Goal: Find specific page/section: Find specific page/section

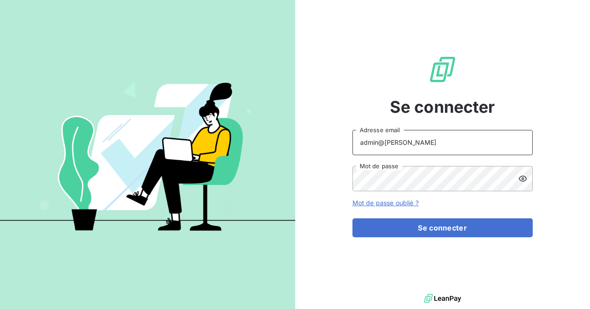
click at [408, 149] on input "admin@[PERSON_NAME]" at bounding box center [443, 142] width 180 height 25
type input "admin@ariesconsultingfzco"
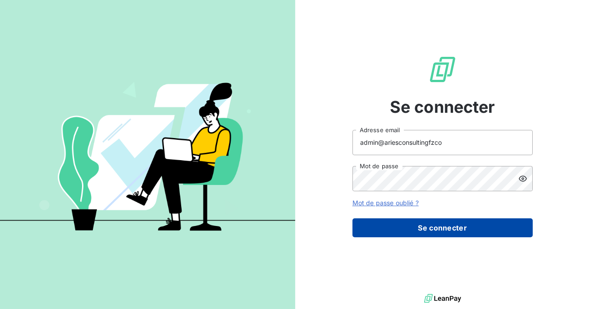
click at [424, 228] on button "Se connecter" at bounding box center [443, 227] width 180 height 19
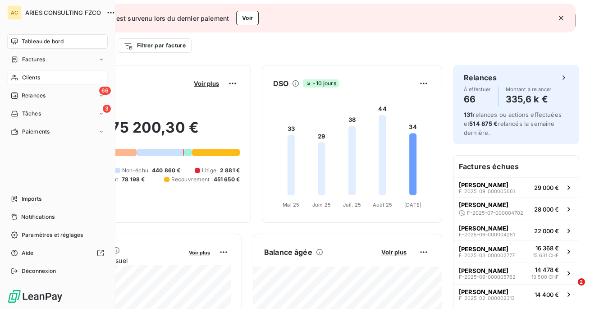
click at [36, 78] on span "Clients" at bounding box center [31, 78] width 18 height 8
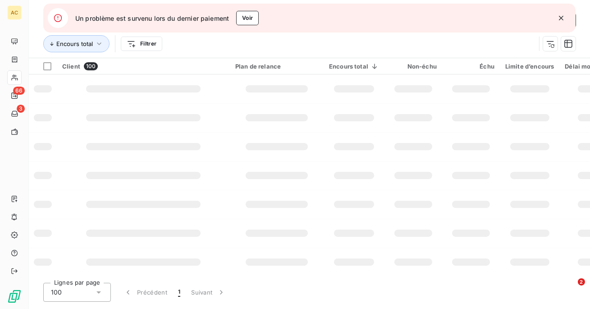
click at [559, 18] on icon "button" at bounding box center [561, 18] width 9 height 9
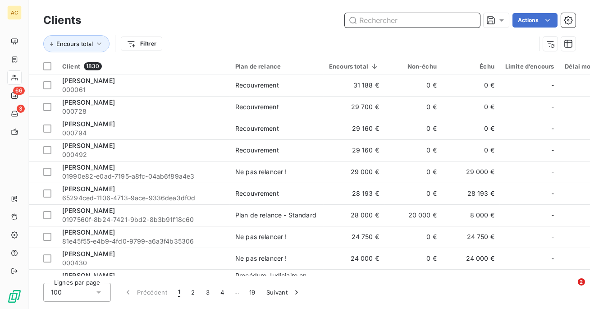
click at [410, 22] on input "text" at bounding box center [412, 20] width 135 height 14
paste input "VANOVERFELD"
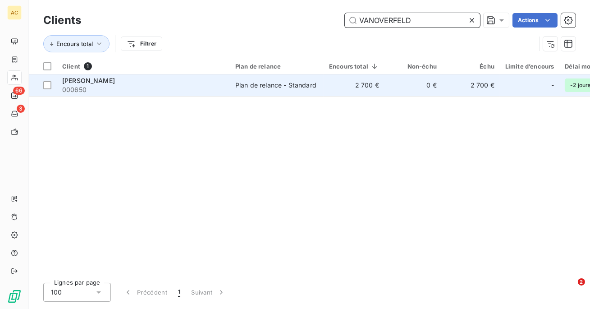
type input "VANOVERFELD"
click at [220, 87] on span "000650" at bounding box center [143, 89] width 162 height 9
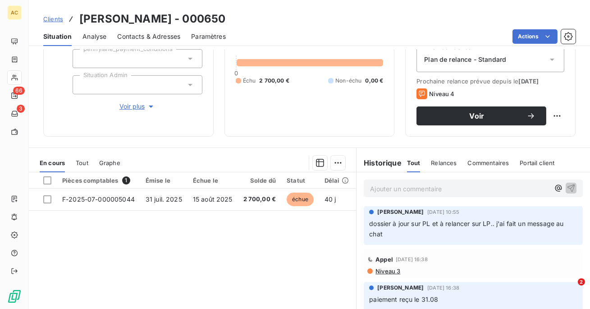
scroll to position [91, 0]
